Goal: Information Seeking & Learning: Learn about a topic

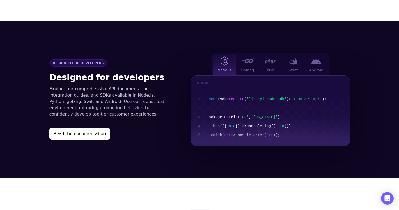
scroll to position [537, 0]
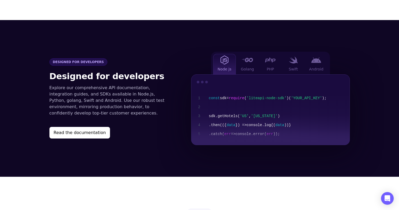
click at [331, 52] on div "Node js Golang PHP Swift Android 1 2 3 4 5 const sdk = require ( 'liteapi-node-…" at bounding box center [270, 99] width 159 height 94
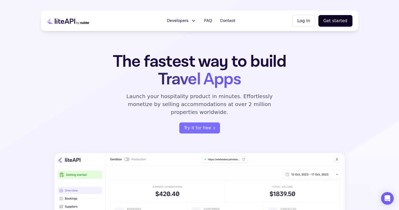
scroll to position [0, 0]
click at [180, 21] on span "Developers" at bounding box center [178, 21] width 22 height 6
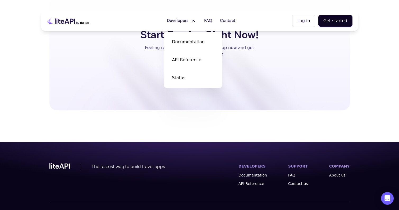
scroll to position [1389, 0]
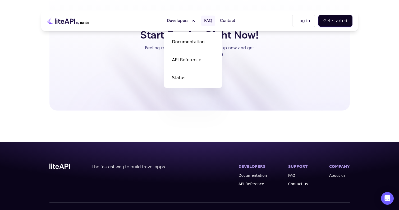
click at [207, 21] on span "FAQ" at bounding box center [208, 21] width 8 height 6
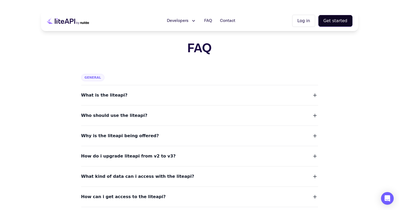
click at [184, 98] on button "What is the liteapi?" at bounding box center [199, 95] width 237 height 7
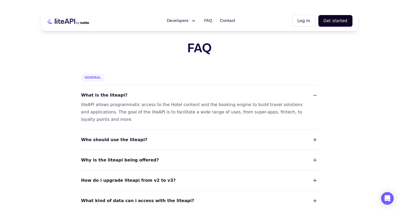
click at [172, 140] on button "Who should use the liteapi?" at bounding box center [199, 139] width 237 height 7
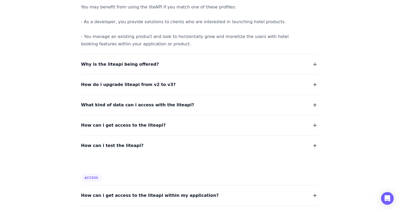
scroll to position [151, 0]
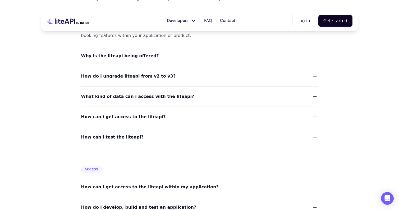
click at [153, 138] on button "How can i test the liteapi?" at bounding box center [199, 137] width 237 height 7
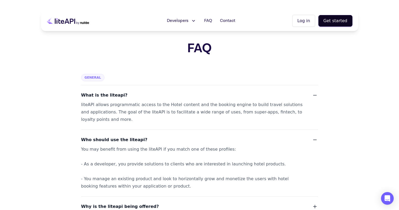
scroll to position [0, 0]
click at [81, 25] on icon at bounding box center [68, 20] width 42 height 13
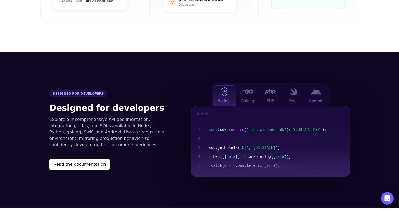
scroll to position [741, 0]
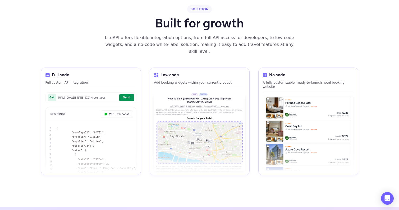
click at [163, 121] on img at bounding box center [199, 142] width 87 height 43
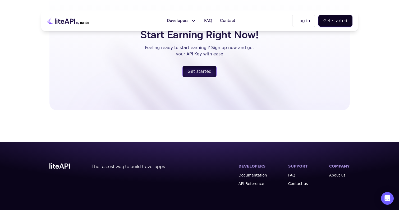
scroll to position [1389, 0]
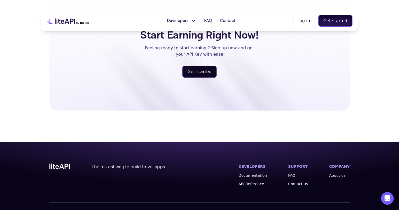
click at [341, 20] on button "Get started" at bounding box center [335, 21] width 34 height 12
